Goal: Transaction & Acquisition: Purchase product/service

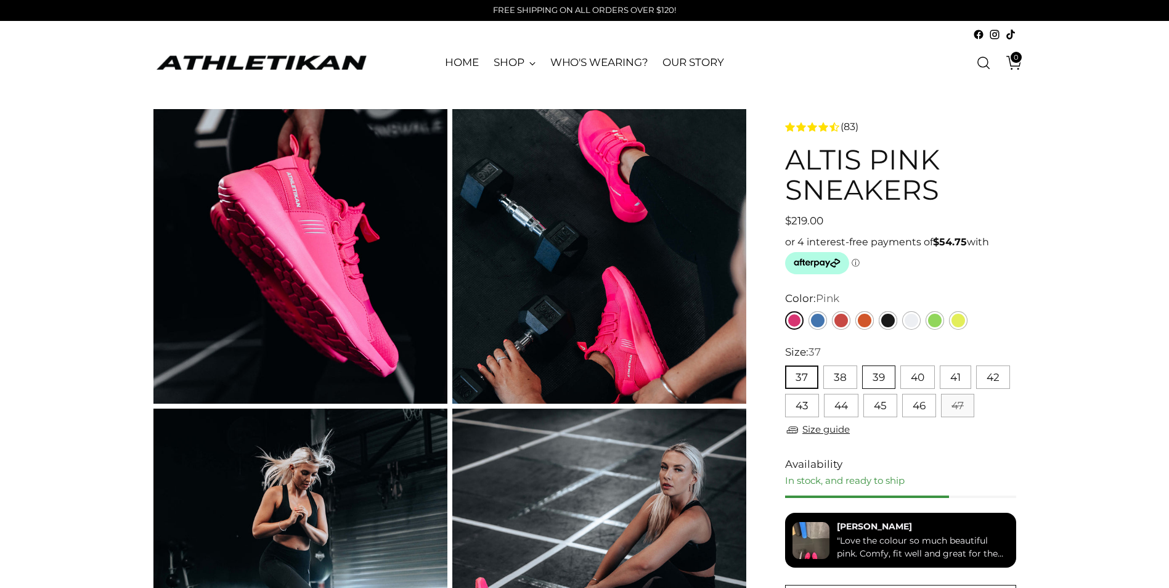
click at [874, 378] on button "39" at bounding box center [878, 376] width 33 height 23
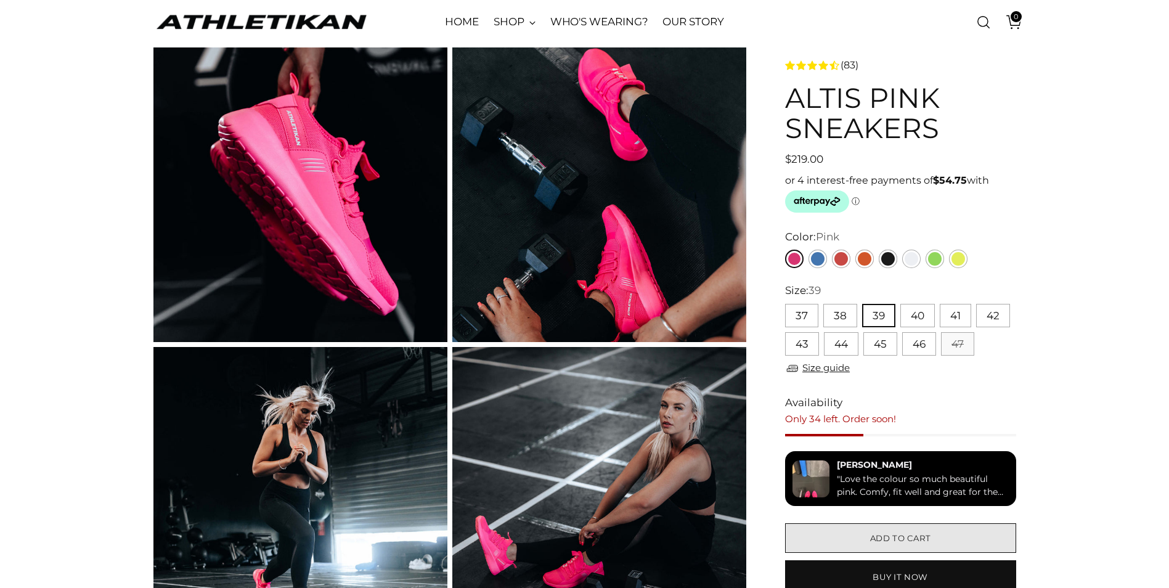
click at [900, 535] on span "Add to cart" at bounding box center [900, 538] width 61 height 12
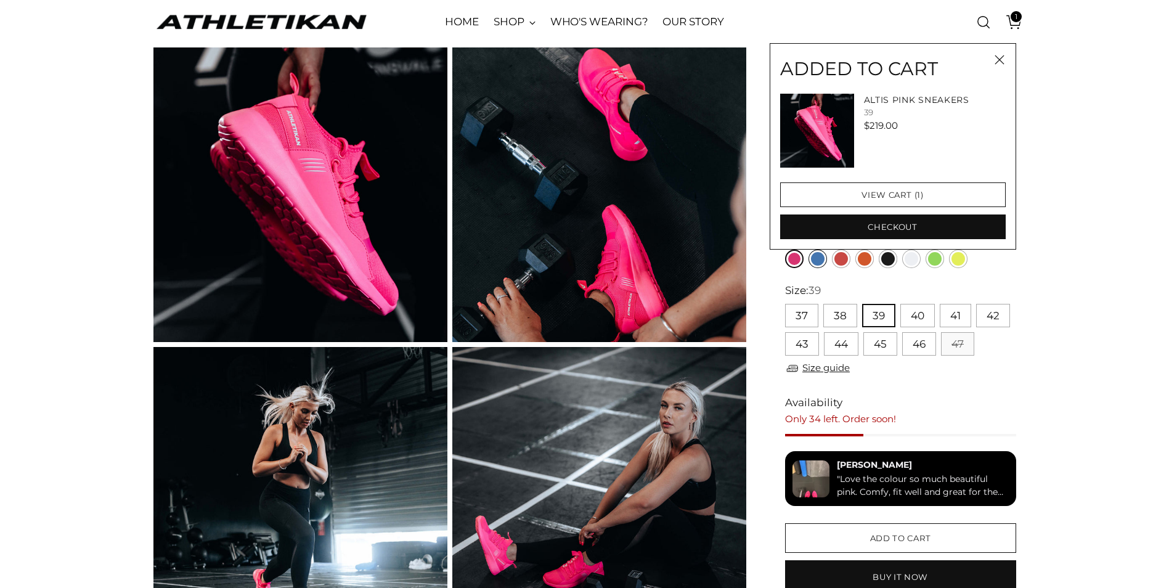
click at [817, 261] on link "Blue" at bounding box center [817, 258] width 18 height 18
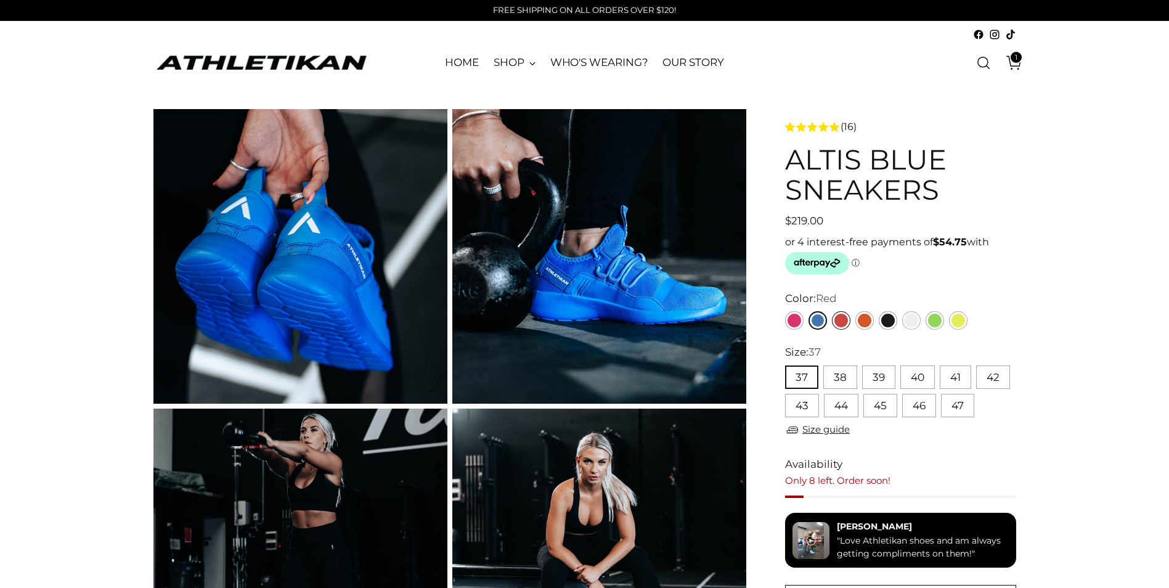
click at [840, 317] on link "Red" at bounding box center [841, 320] width 18 height 18
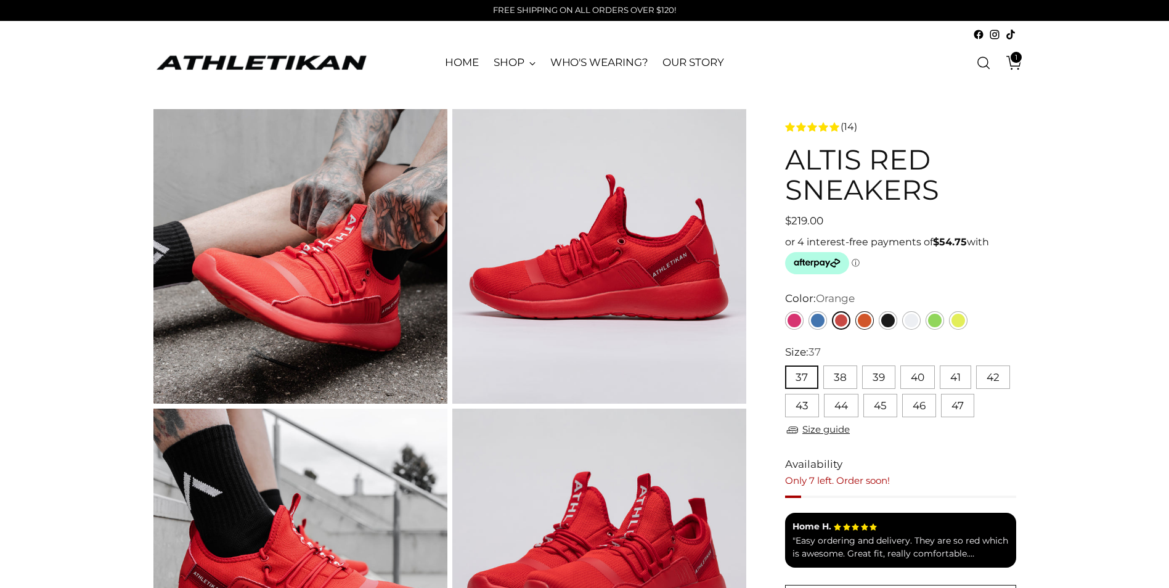
click at [864, 323] on link "Orange" at bounding box center [864, 320] width 18 height 18
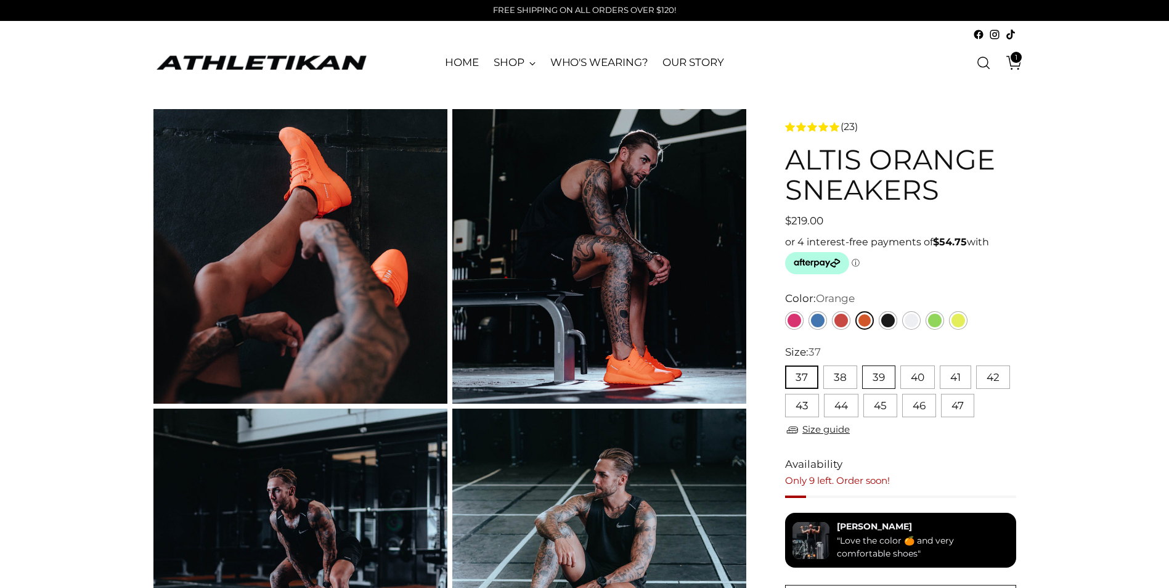
click at [881, 379] on button "39" at bounding box center [878, 376] width 33 height 23
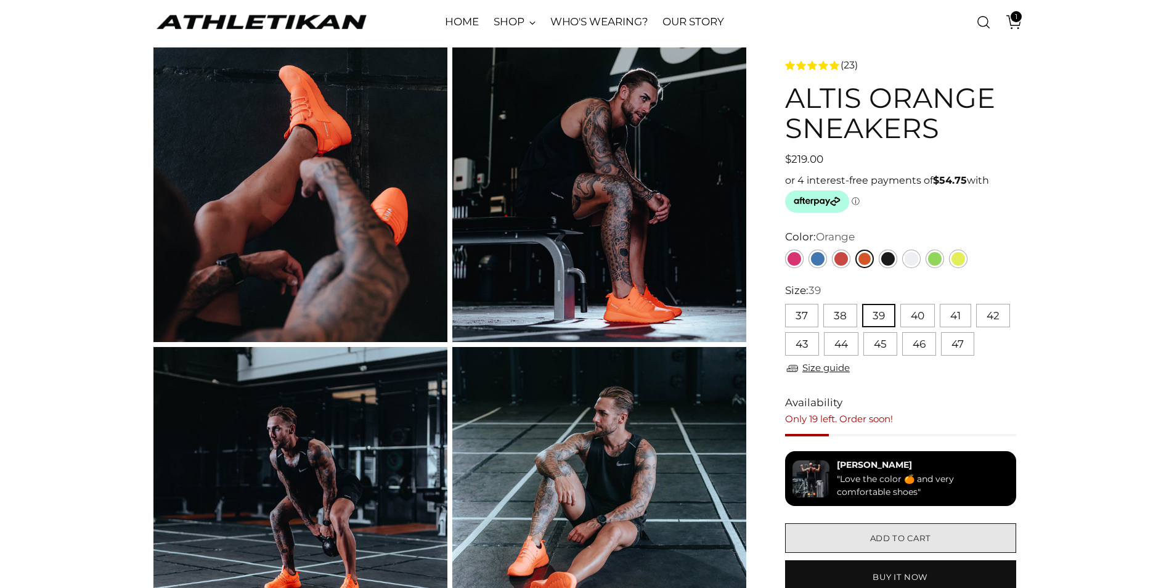
click at [916, 533] on span "Add to cart" at bounding box center [900, 538] width 61 height 12
click at [888, 262] on link "Black" at bounding box center [887, 258] width 18 height 18
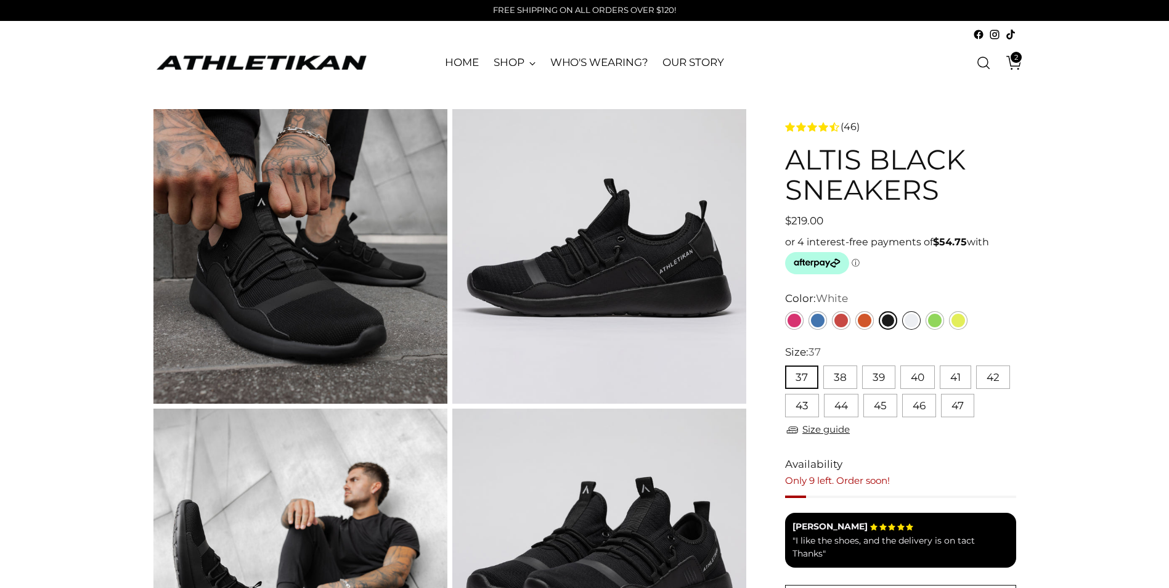
click at [912, 319] on link "White" at bounding box center [911, 320] width 18 height 18
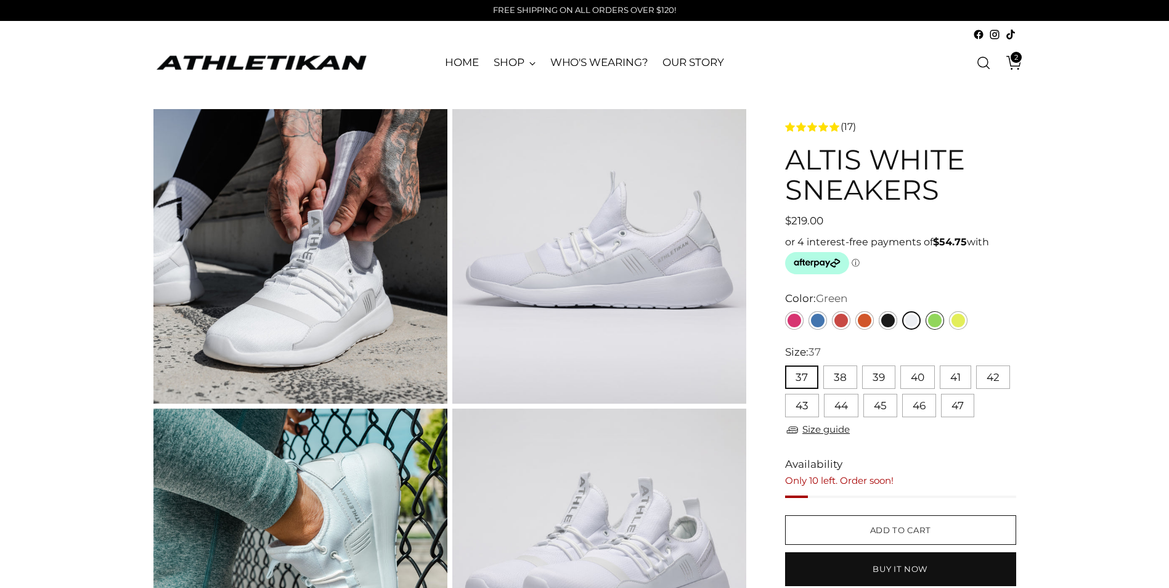
click at [935, 323] on link "Green" at bounding box center [934, 320] width 18 height 18
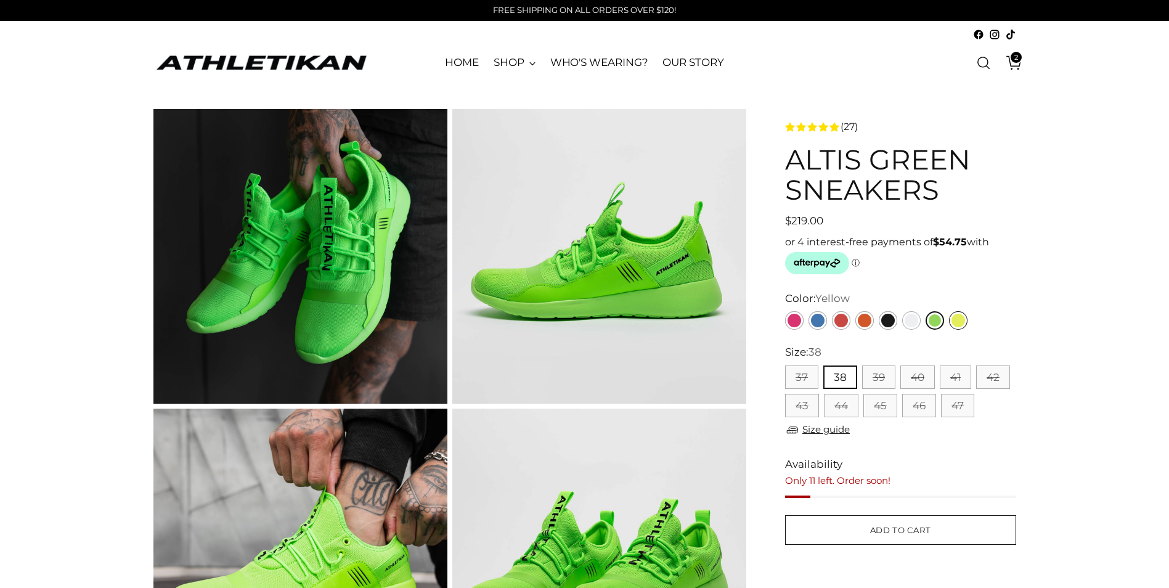
click at [959, 321] on link "Yellow" at bounding box center [958, 320] width 18 height 18
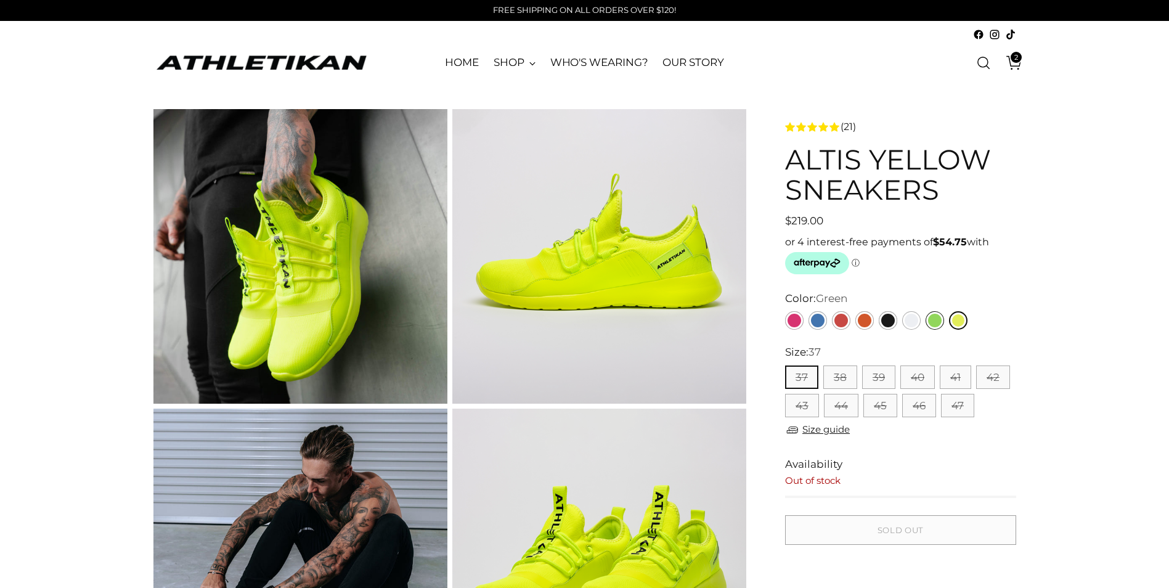
click at [935, 320] on link "Green" at bounding box center [934, 320] width 18 height 18
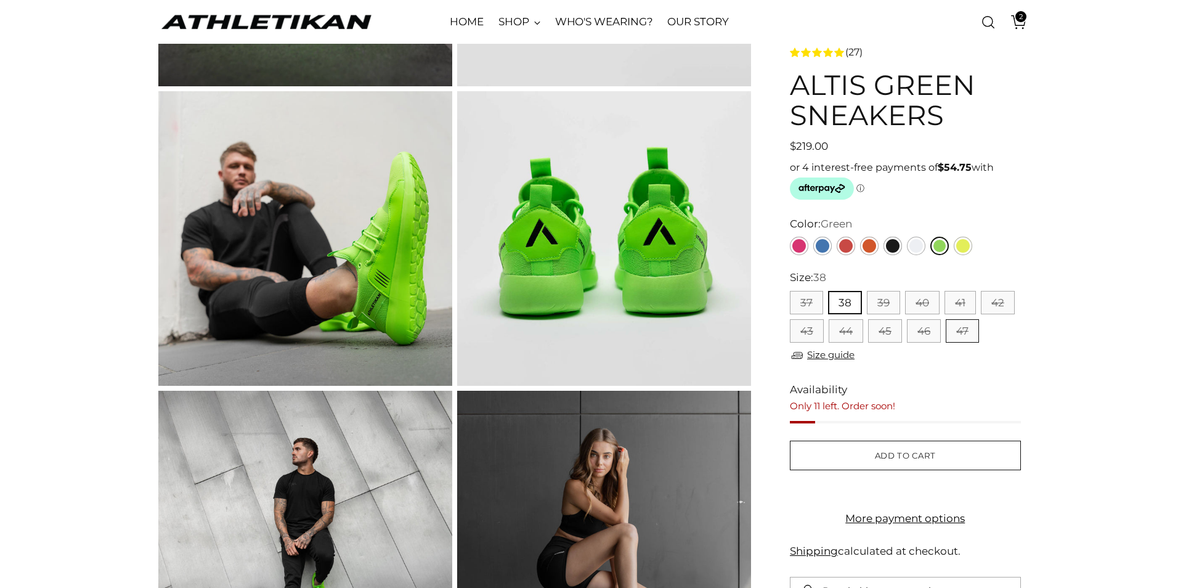
scroll to position [308, 0]
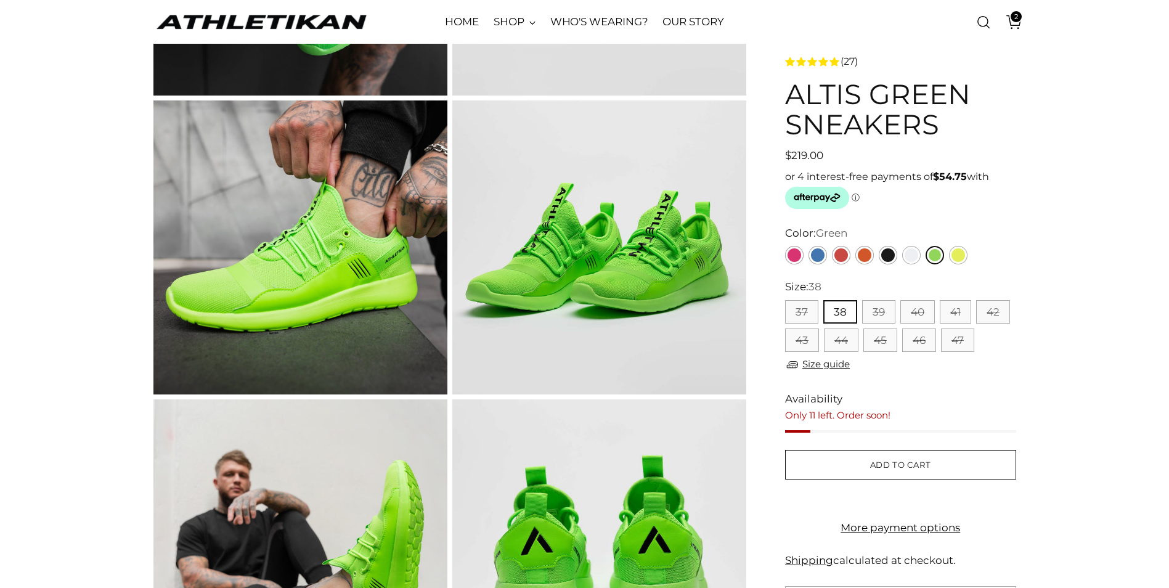
click at [1013, 17] on span "2" at bounding box center [1015, 16] width 11 height 11
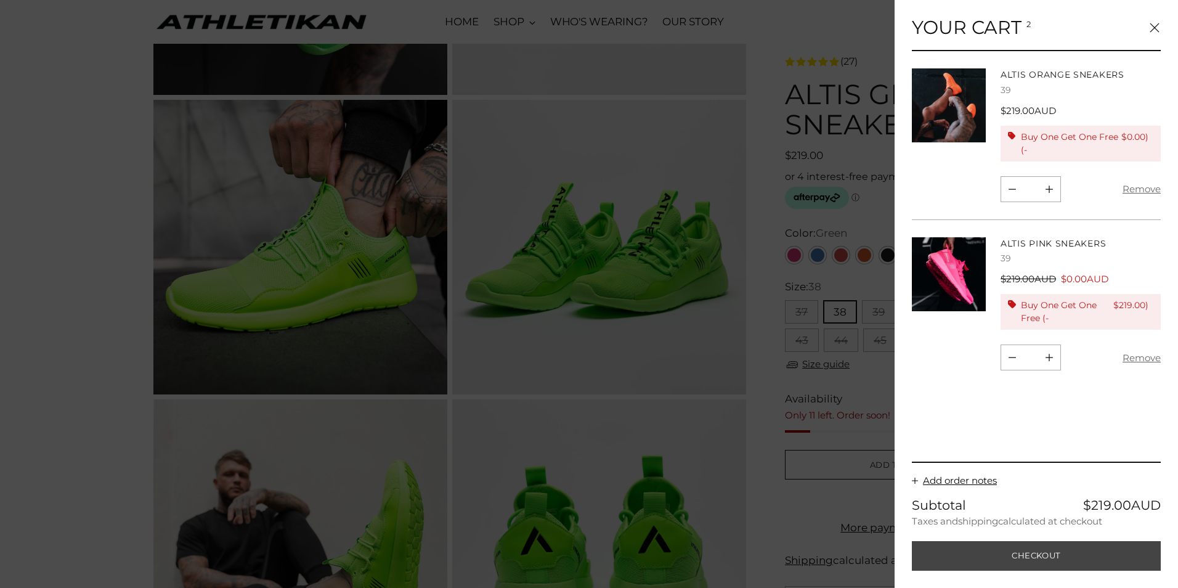
click at [1038, 553] on button "Checkout" at bounding box center [1036, 556] width 249 height 30
